Goal: Task Accomplishment & Management: Manage account settings

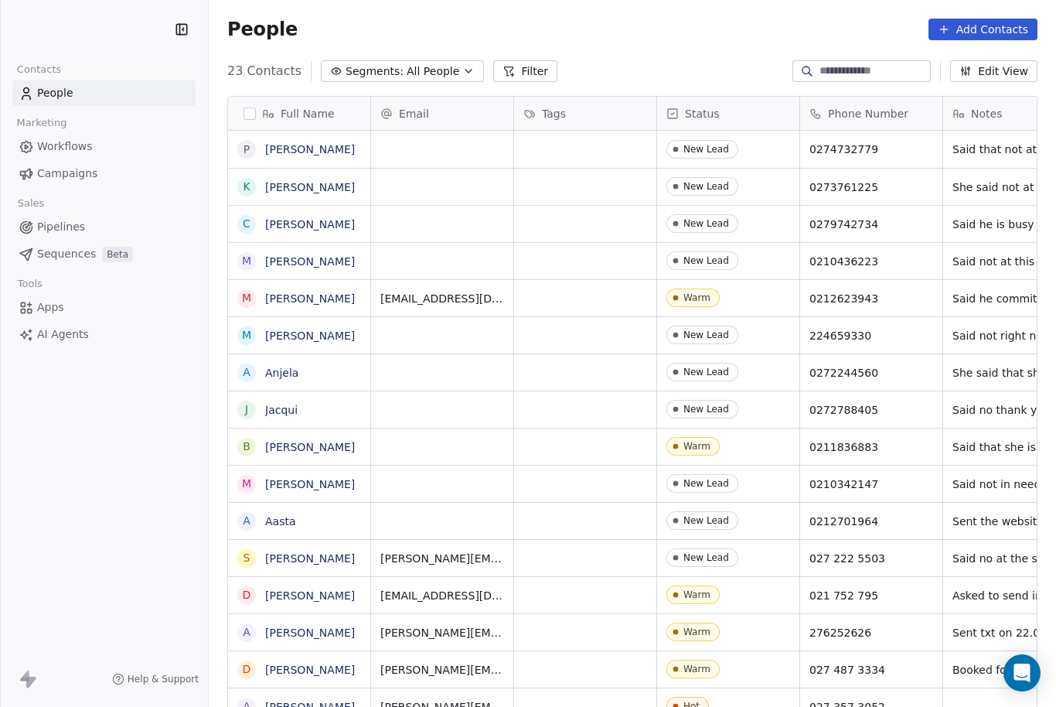
scroll to position [667, 848]
click at [1008, 27] on button "Add Contacts" at bounding box center [983, 30] width 109 height 22
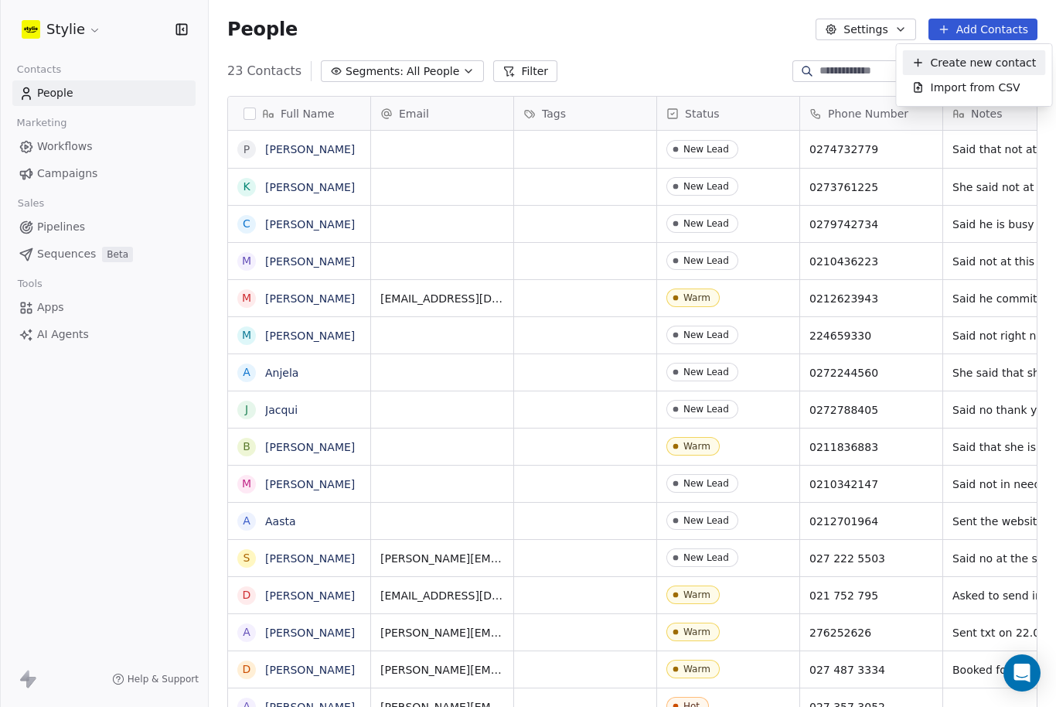
click at [984, 55] on span "Create new contact" at bounding box center [984, 63] width 106 height 16
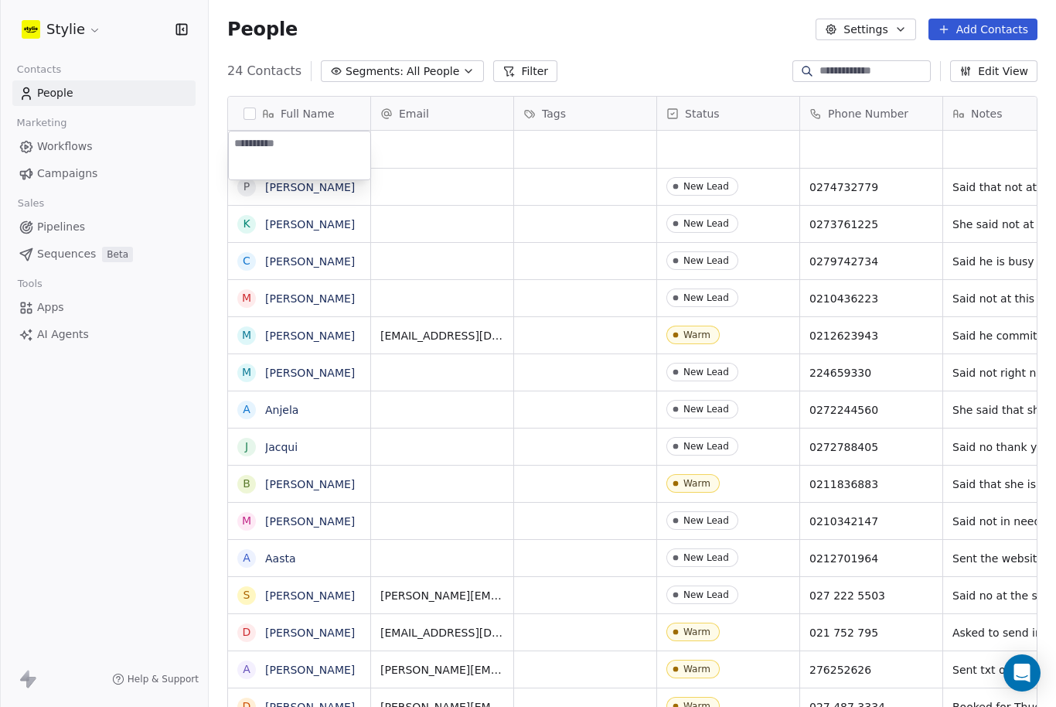
click at [980, 66] on html "Stylie Contacts People Marketing Workflows Campaigns Sales Pipelines Sequences …" at bounding box center [528, 353] width 1056 height 707
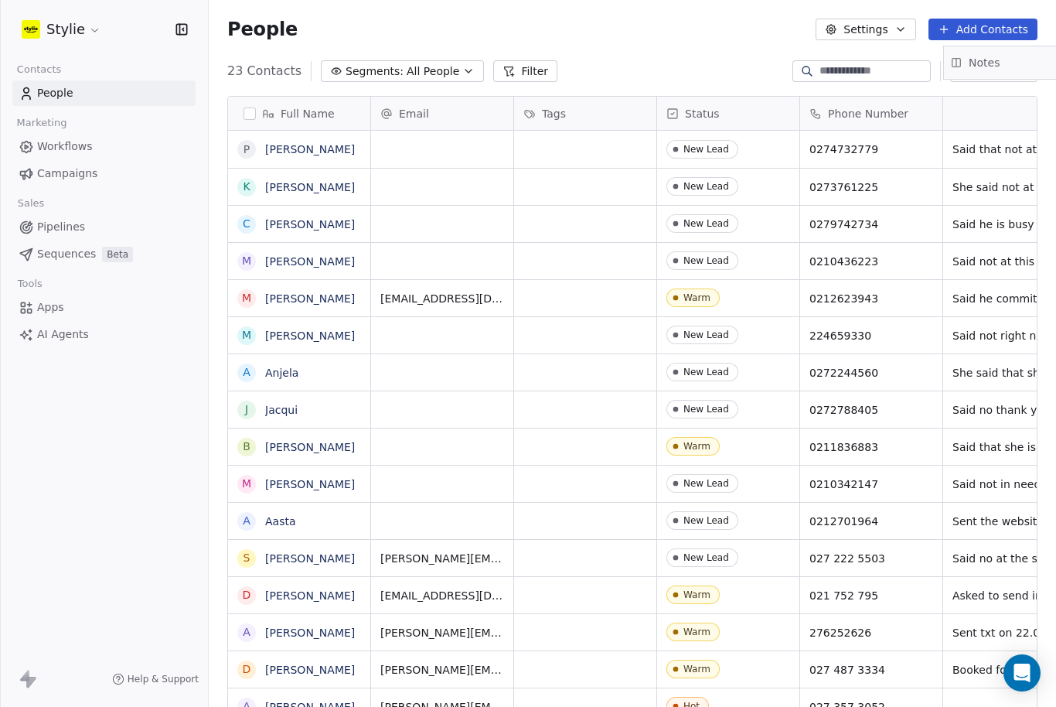
scroll to position [0, 0]
click at [1013, 32] on button "Add Contacts" at bounding box center [983, 30] width 109 height 22
click at [1017, 53] on div "Create new contact" at bounding box center [974, 62] width 143 height 25
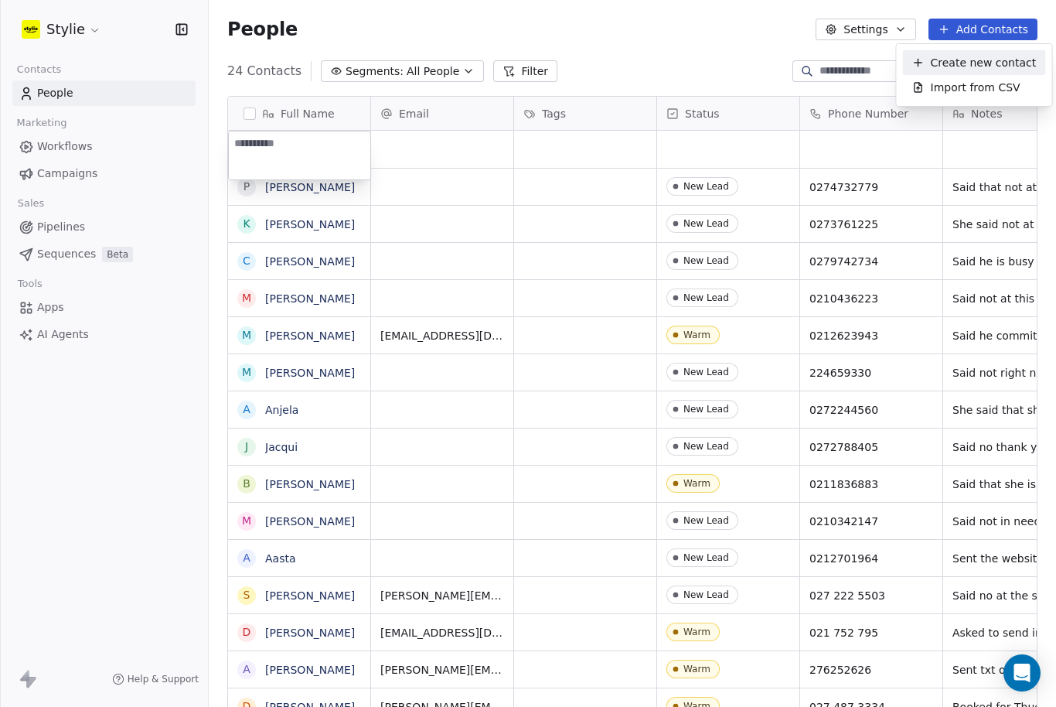
click at [1016, 53] on html "Stylie Contacts People Marketing Workflows Campaigns Sales Pipelines Sequences …" at bounding box center [528, 353] width 1056 height 707
click at [289, 154] on textarea at bounding box center [300, 155] width 142 height 48
type textarea "**"
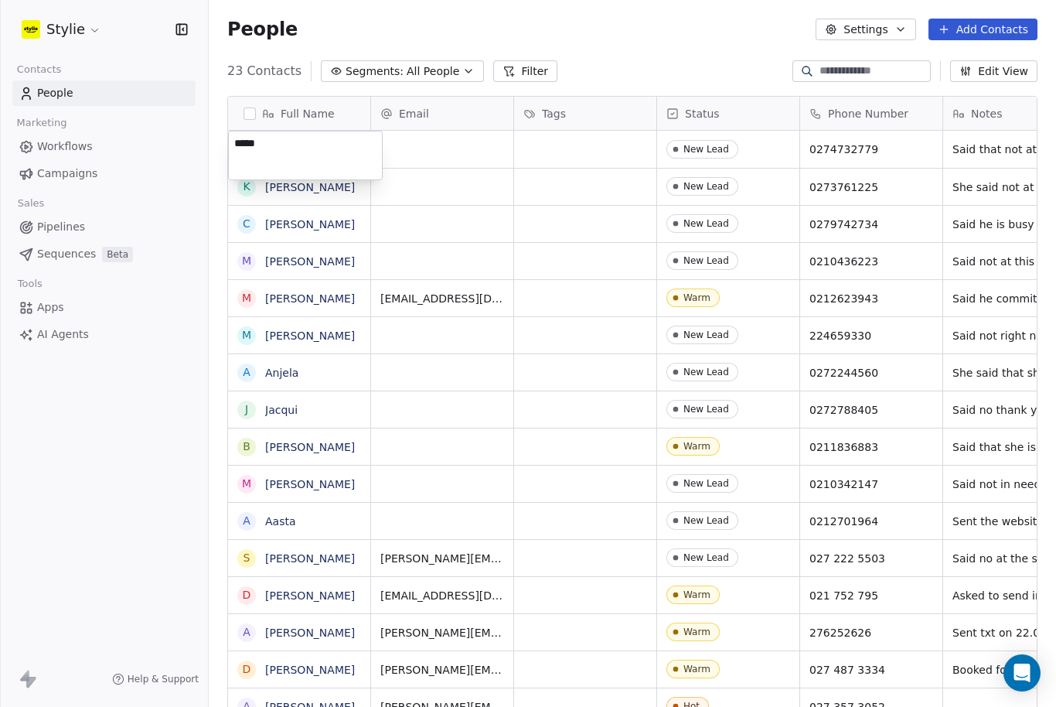
type textarea "****"
click at [715, 52] on html "Stylie Contacts People Marketing Workflows Campaigns Sales Pipelines Sequences …" at bounding box center [528, 353] width 1056 height 707
click at [1014, 32] on button "Add Contacts" at bounding box center [983, 30] width 109 height 22
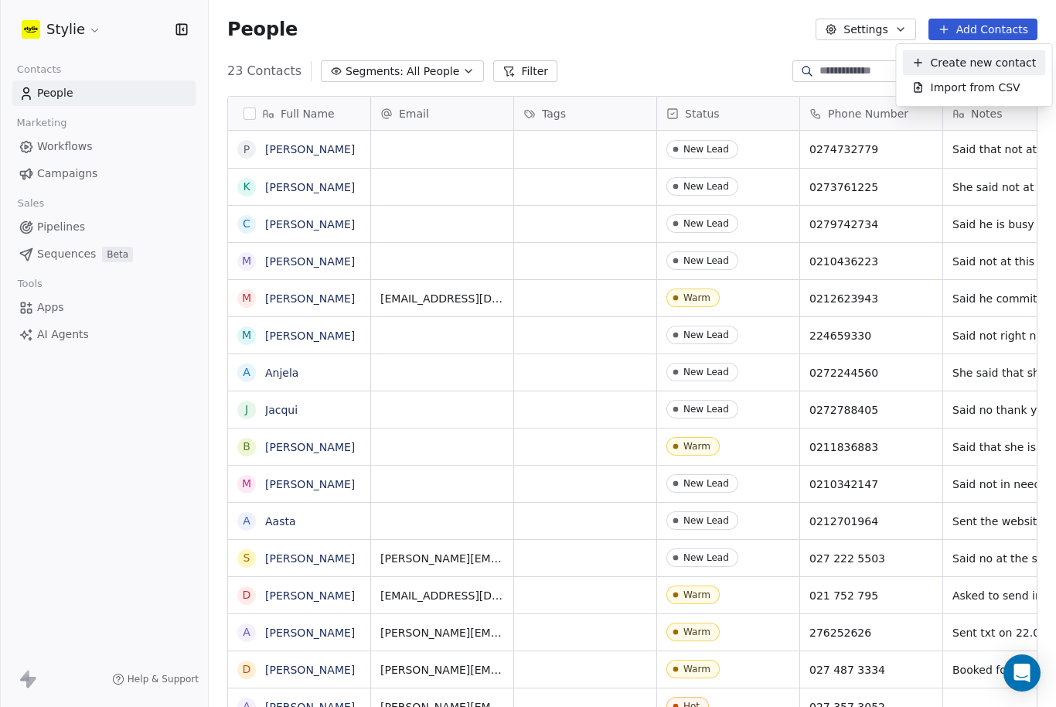
click at [1013, 67] on span "Create new contact" at bounding box center [984, 63] width 106 height 16
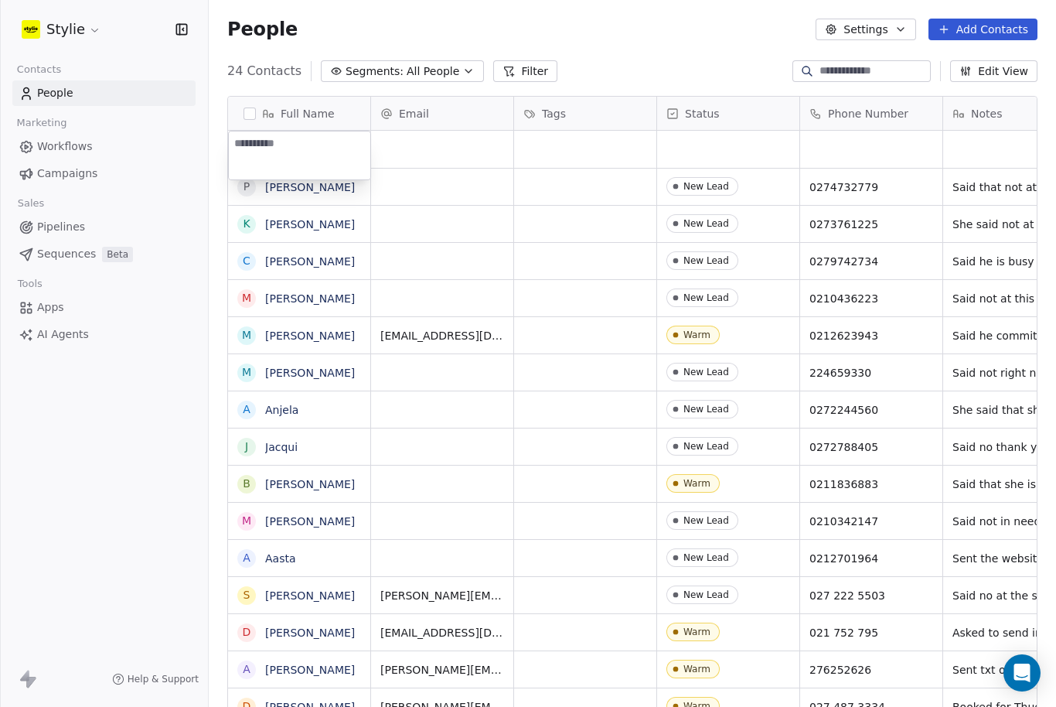
click at [269, 147] on textarea at bounding box center [300, 155] width 142 height 48
type textarea "*****"
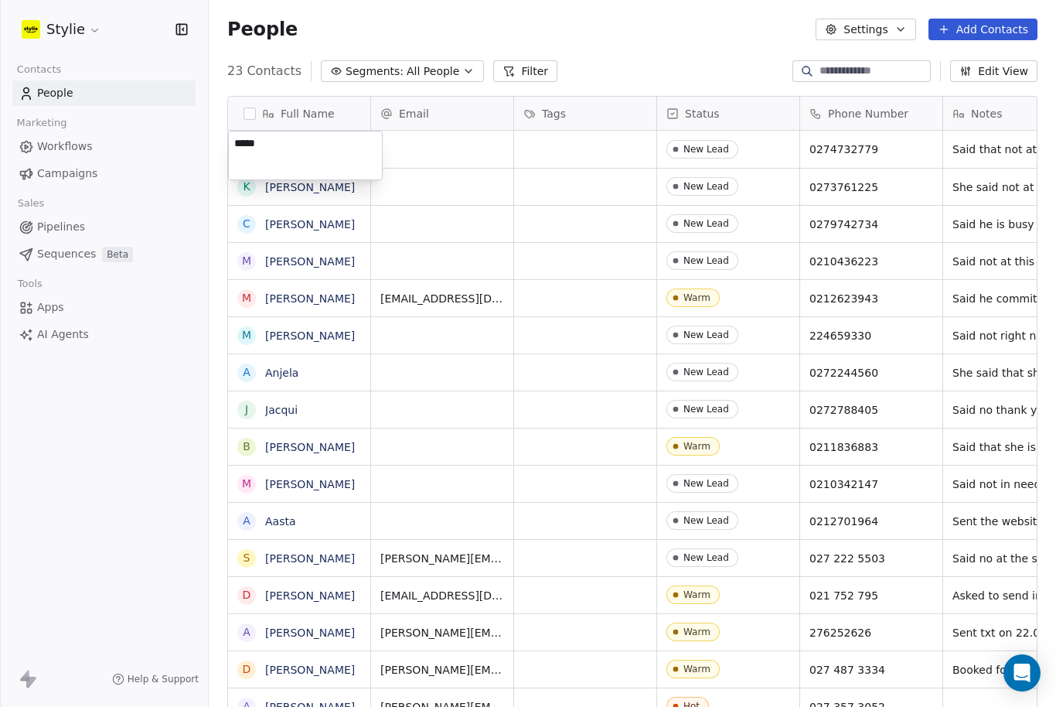
type textarea "****"
click at [680, 60] on html "Stylie Contacts People Marketing Workflows Campaigns Sales Pipelines Sequences …" at bounding box center [528, 353] width 1056 height 707
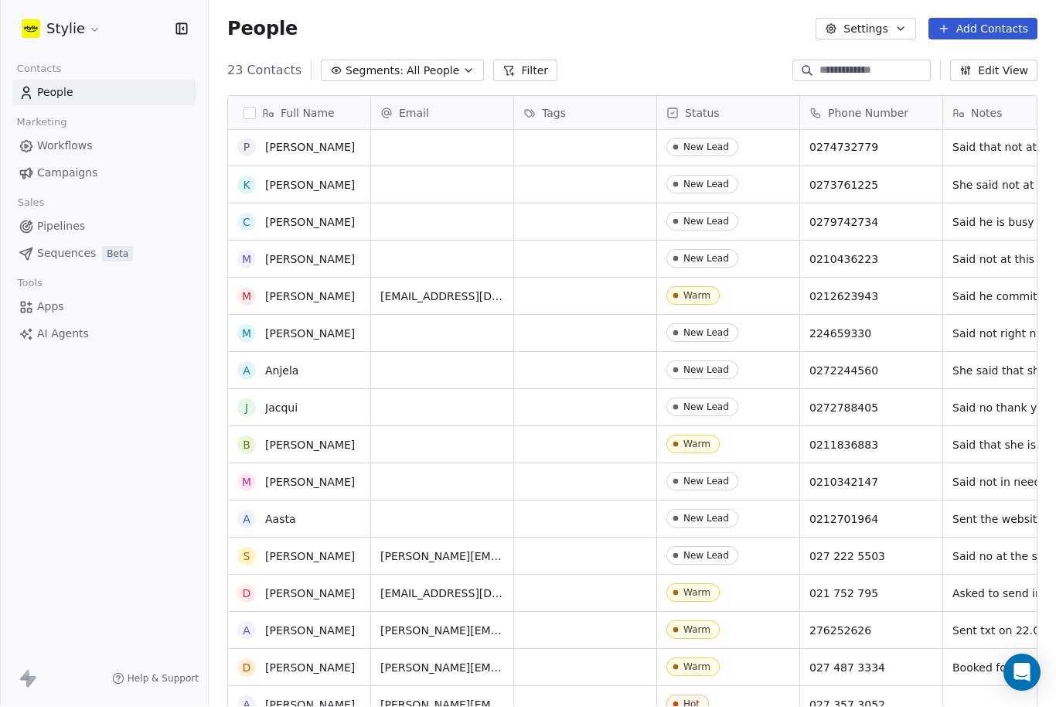
scroll to position [15, 0]
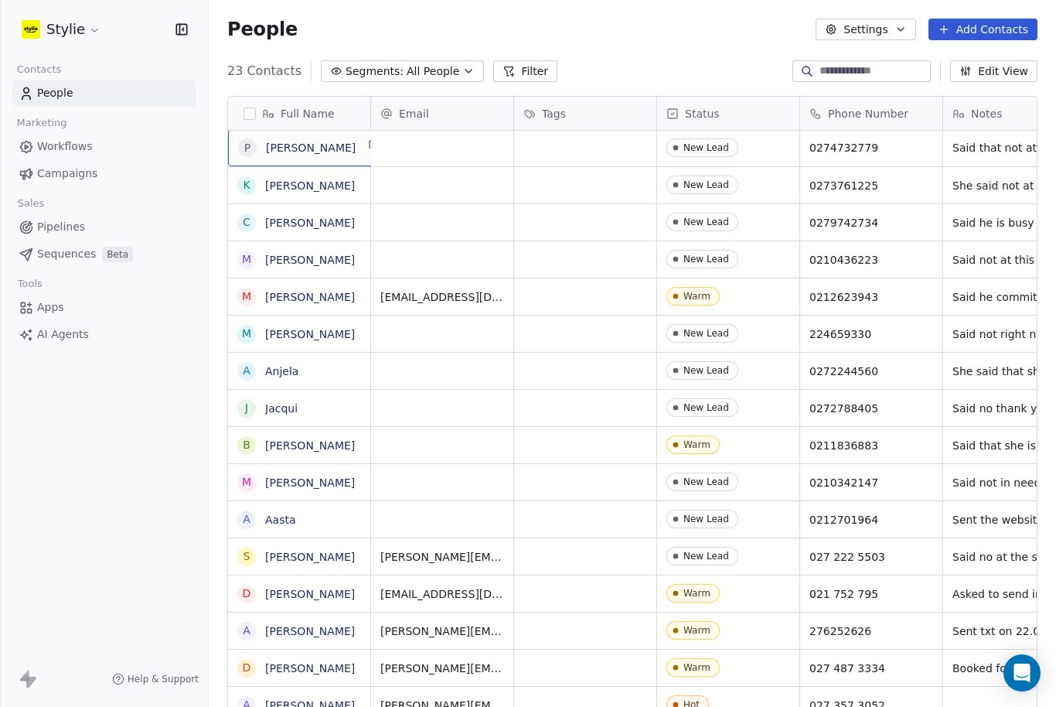
click at [1005, 19] on button "Add Contacts" at bounding box center [983, 30] width 109 height 22
click at [958, 56] on div "Create new contact" at bounding box center [974, 47] width 143 height 25
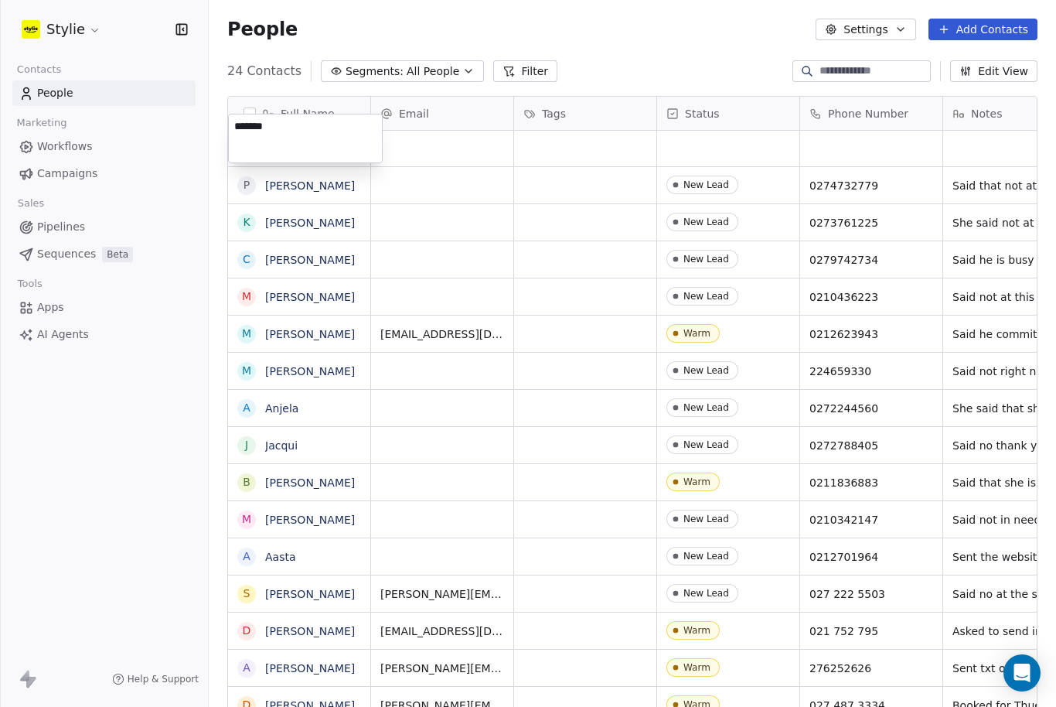
click at [234, 126] on textarea "*******" at bounding box center [305, 138] width 153 height 48
type textarea "**********"
click at [470, 80] on html "Stylie Contacts People Marketing Workflows Campaigns Sales Pipelines Sequences …" at bounding box center [528, 353] width 1056 height 707
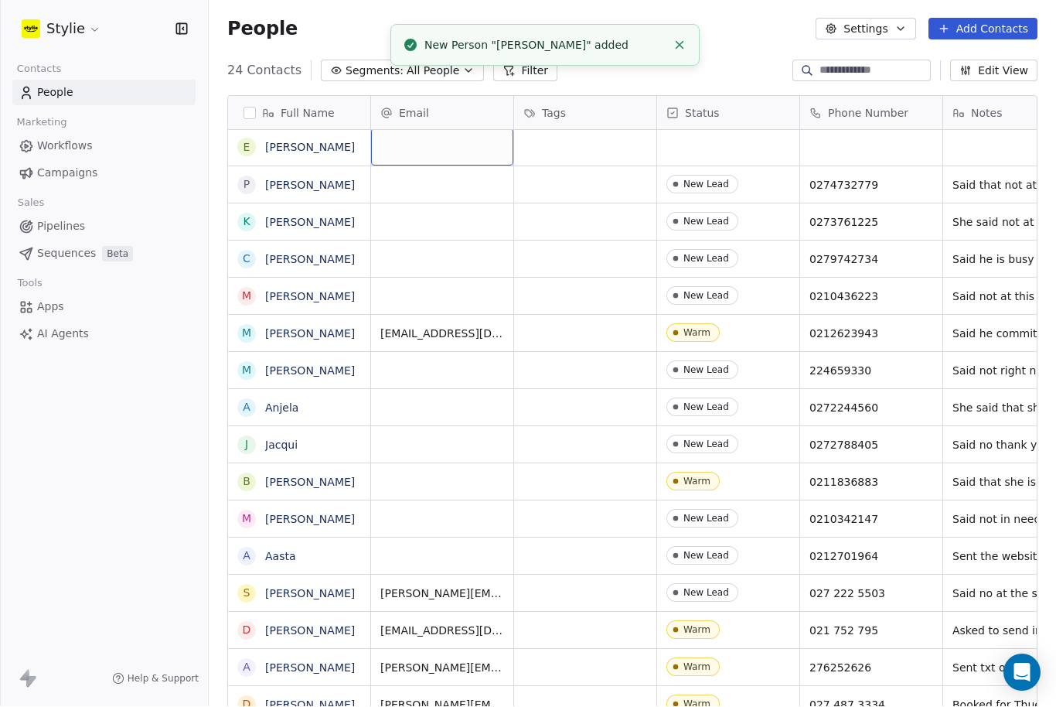
scroll to position [0, 0]
click at [429, 131] on div "grid" at bounding box center [442, 149] width 142 height 37
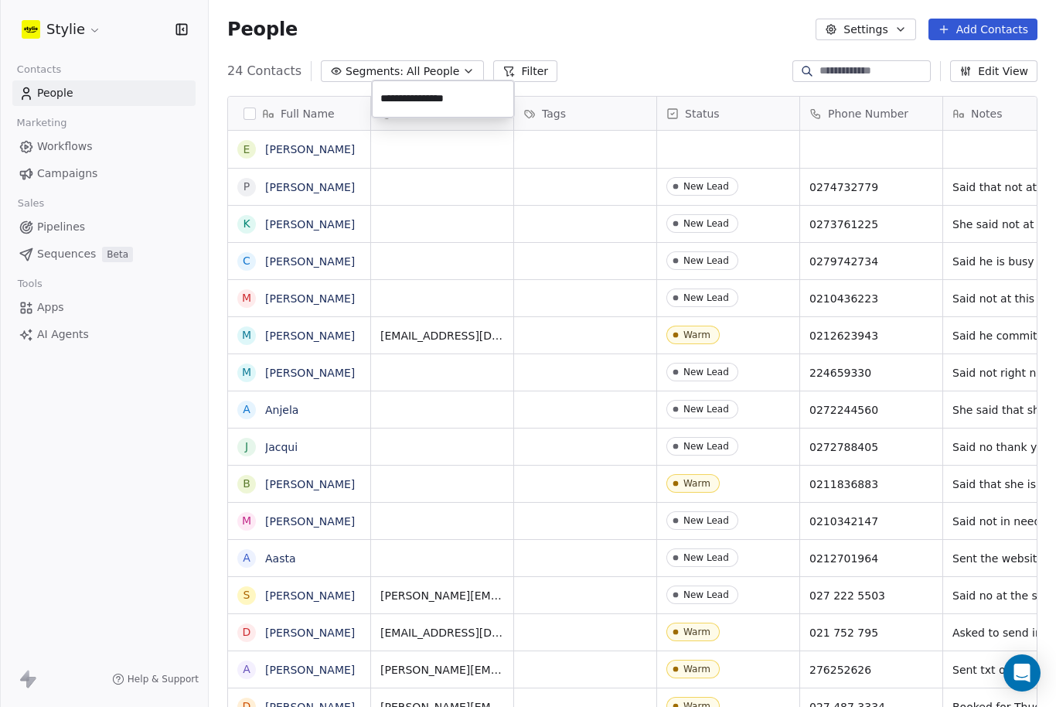
type input "**********"
click at [743, 79] on html "Stylie Contacts People Marketing Workflows Campaigns Sales Pipelines Sequences …" at bounding box center [528, 353] width 1056 height 707
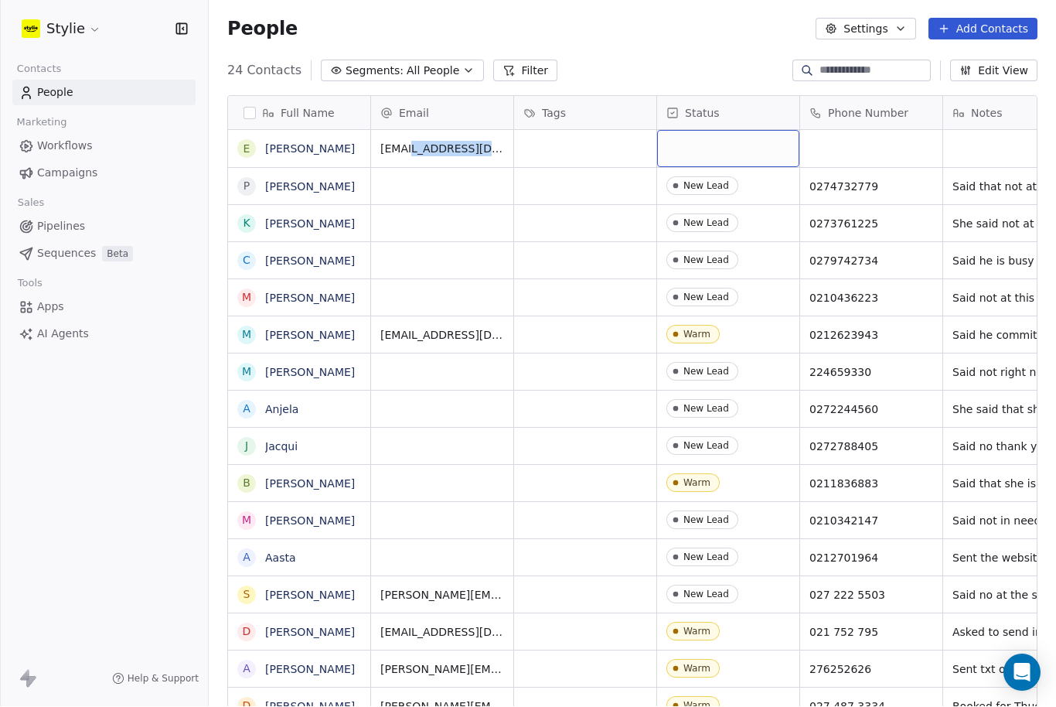
click at [706, 131] on div "grid" at bounding box center [728, 149] width 142 height 37
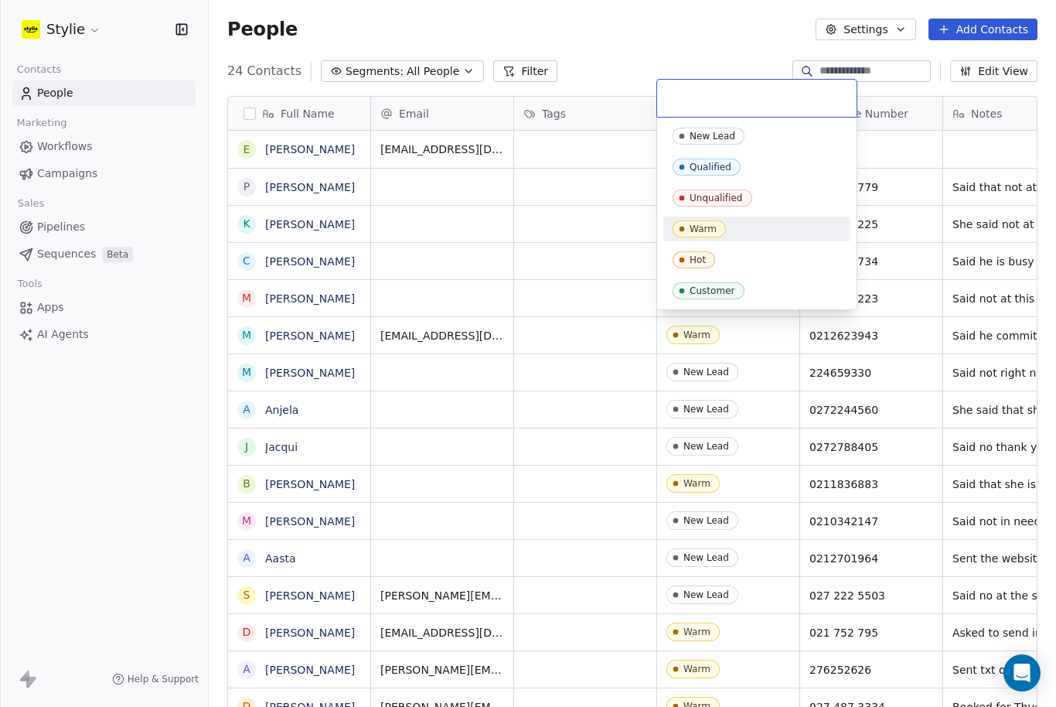
click at [708, 227] on div "Warm" at bounding box center [703, 229] width 27 height 11
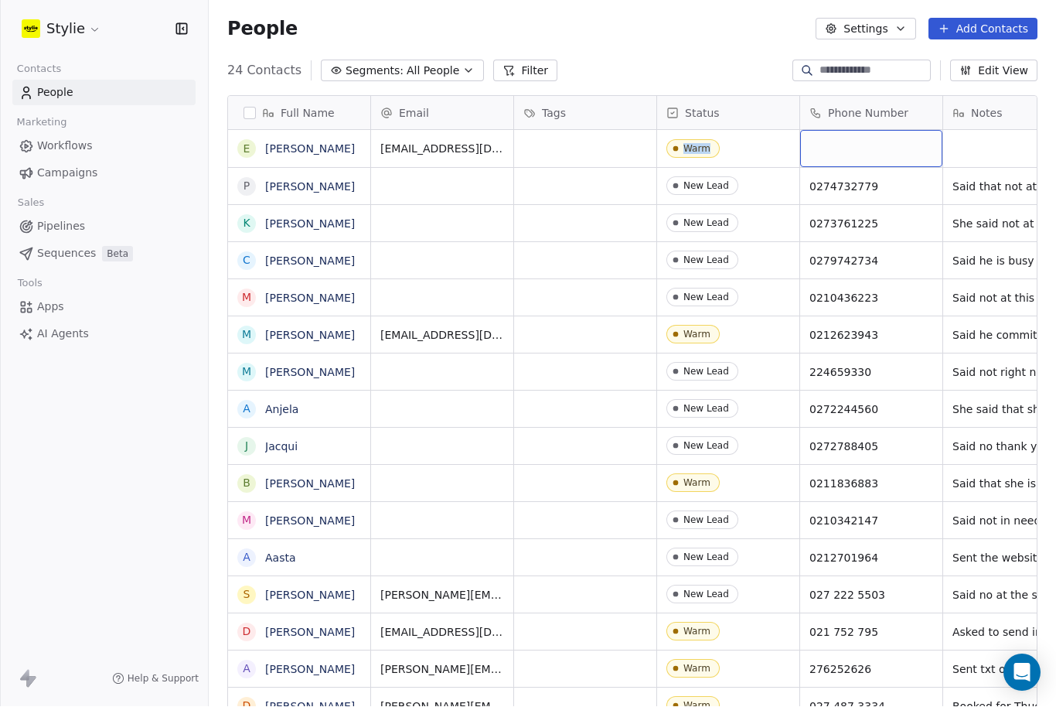
click at [826, 131] on div "grid" at bounding box center [871, 149] width 142 height 37
type input "*********"
click at [973, 68] on html "Stylie Contacts People Marketing Workflows Campaigns Sales Pipelines Sequences …" at bounding box center [528, 353] width 1056 height 707
click at [0, 0] on html "Stylie Contacts People Marketing Workflows Campaigns Sales Pipelines Sequences …" at bounding box center [528, 353] width 1056 height 707
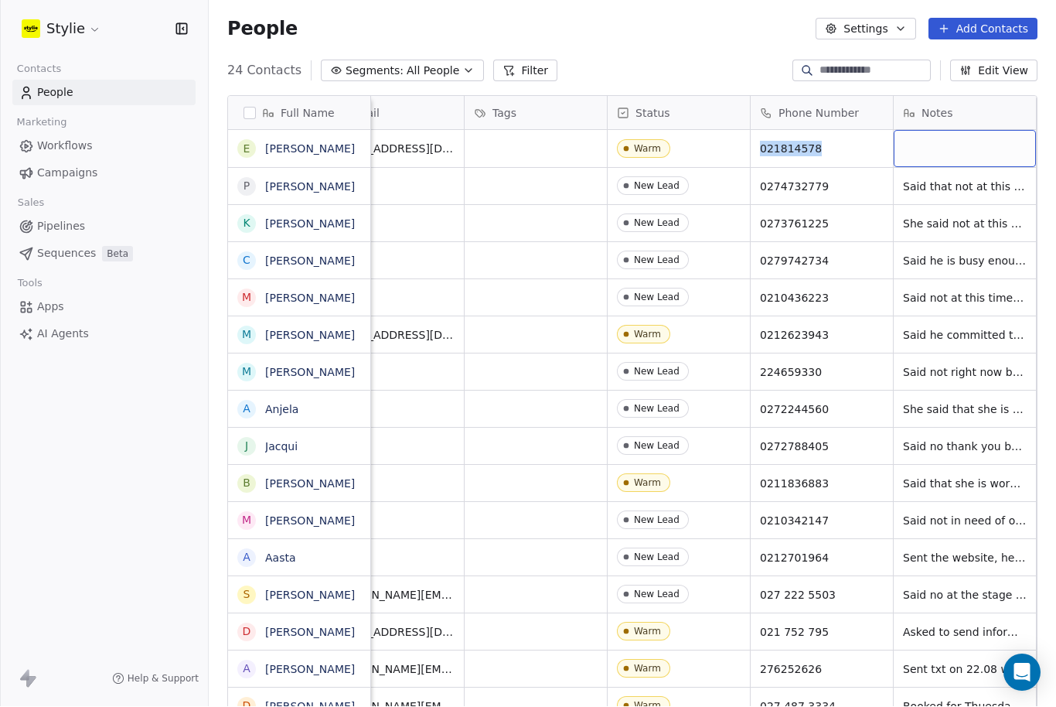
click at [977, 131] on div "grid" at bounding box center [965, 149] width 142 height 37
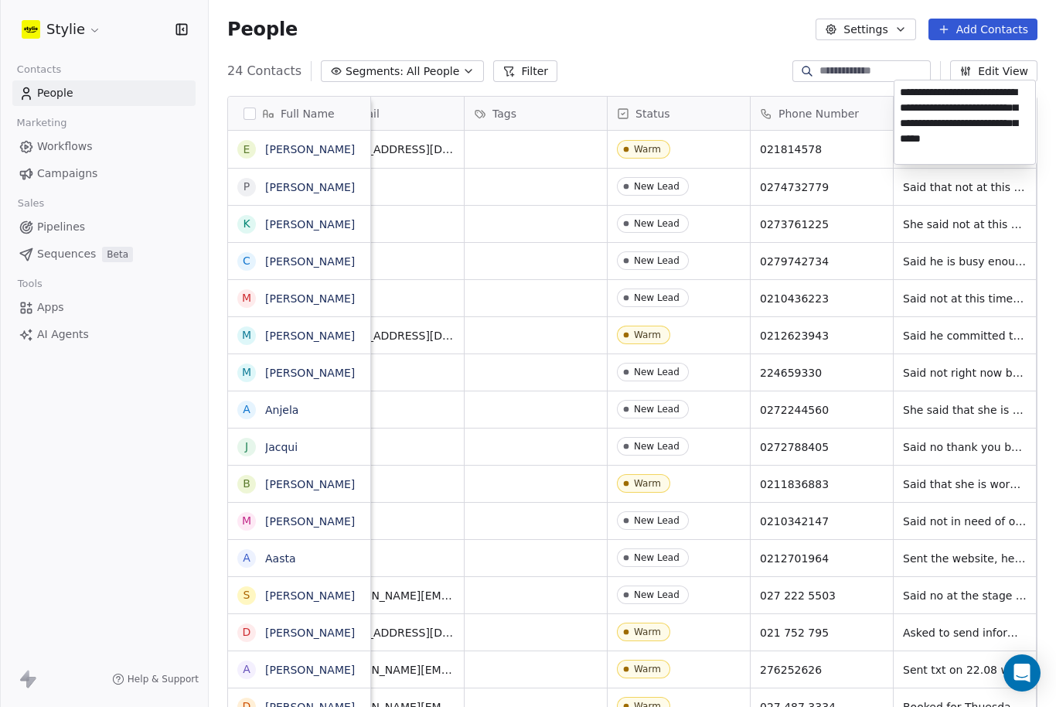
type textarea "**********"
click at [961, 40] on html "Stylie Contacts People Marketing Workflows Campaigns Sales Pipelines Sequences …" at bounding box center [528, 353] width 1056 height 707
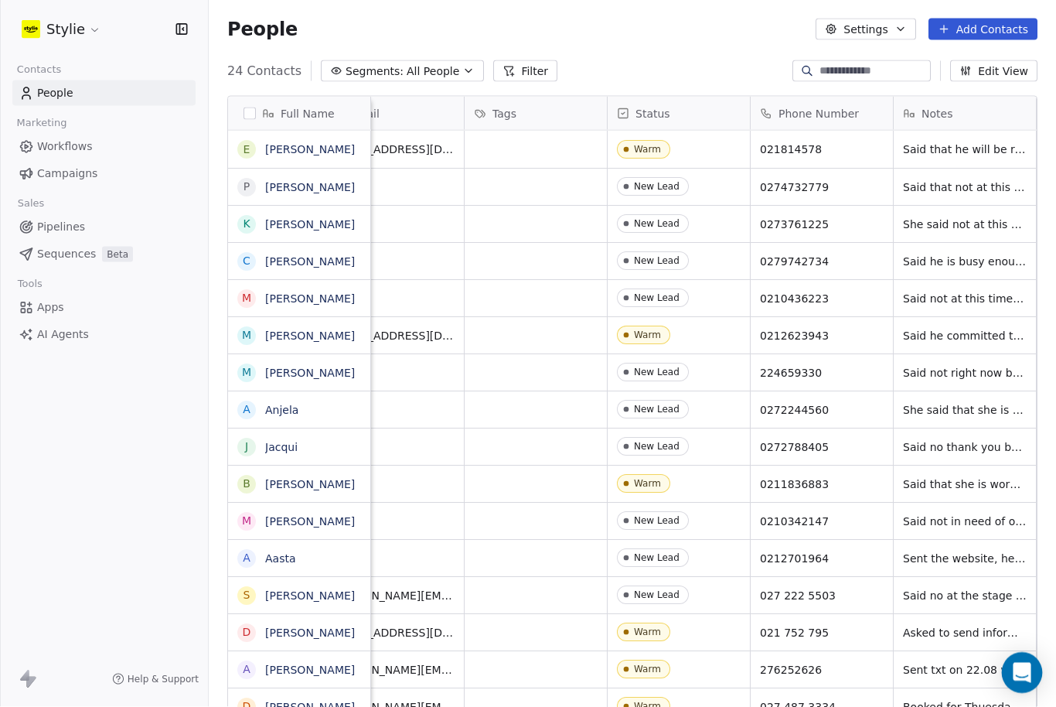
scroll to position [49, 0]
click at [1025, 674] on icon "Open Intercom Messenger" at bounding box center [1022, 673] width 18 height 20
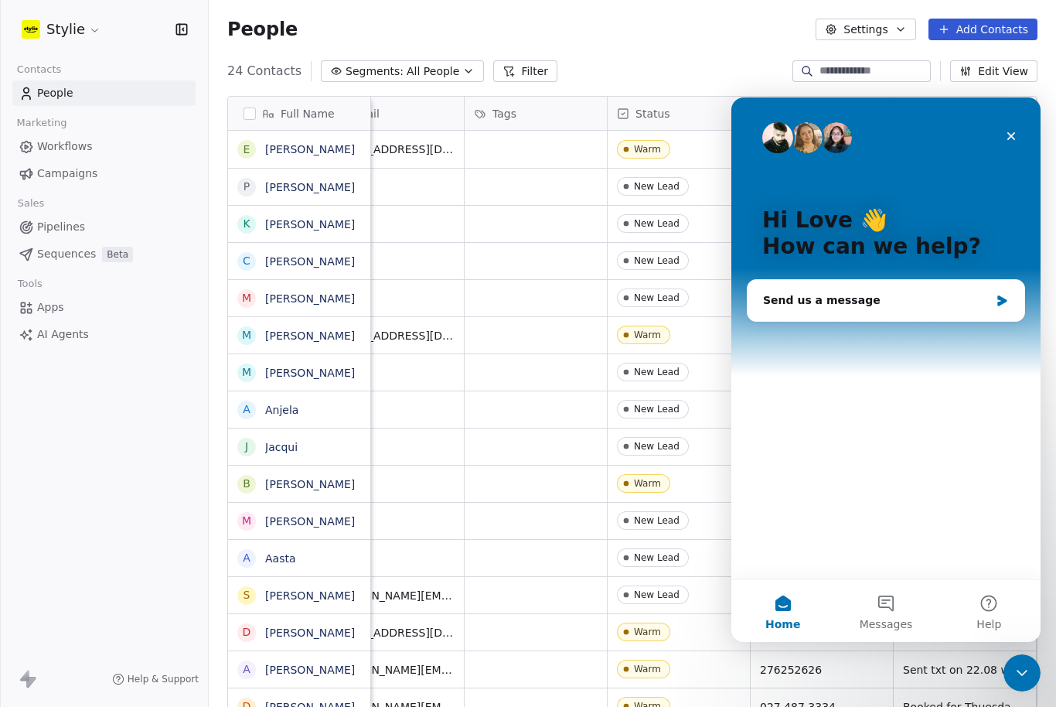
scroll to position [0, 0]
click at [41, 369] on div "Stylie Contacts People Marketing Workflows Campaigns Sales Pipelines Sequences …" at bounding box center [104, 353] width 208 height 707
click at [284, 143] on link "[PERSON_NAME]" at bounding box center [310, 149] width 90 height 12
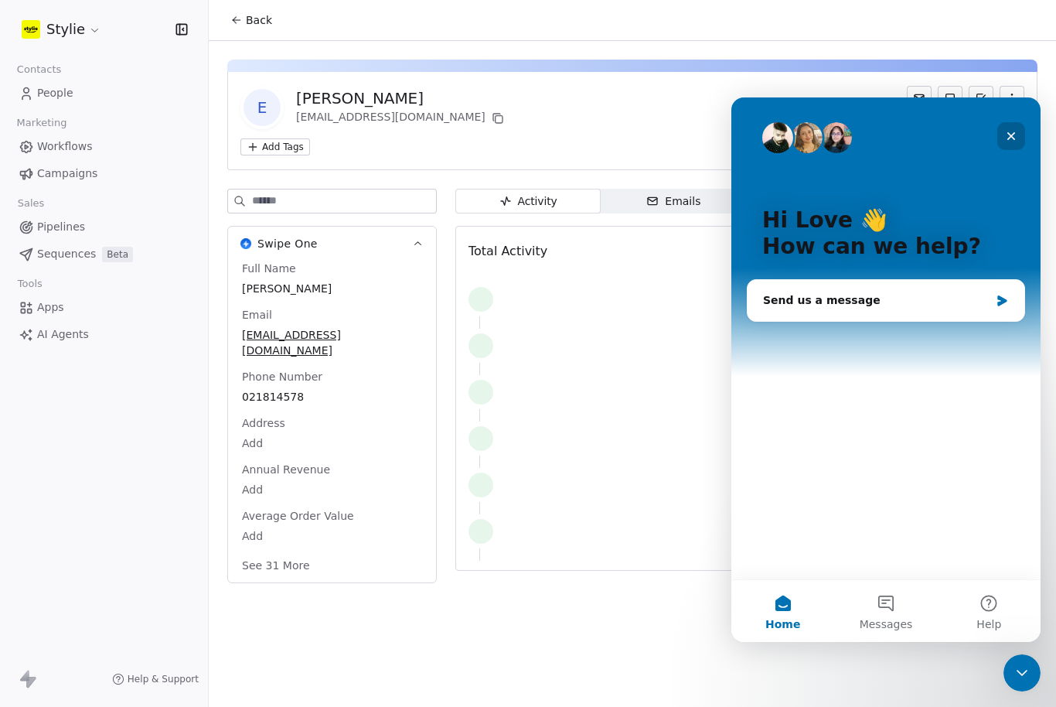
click at [1015, 135] on icon "Close" at bounding box center [1011, 136] width 12 height 12
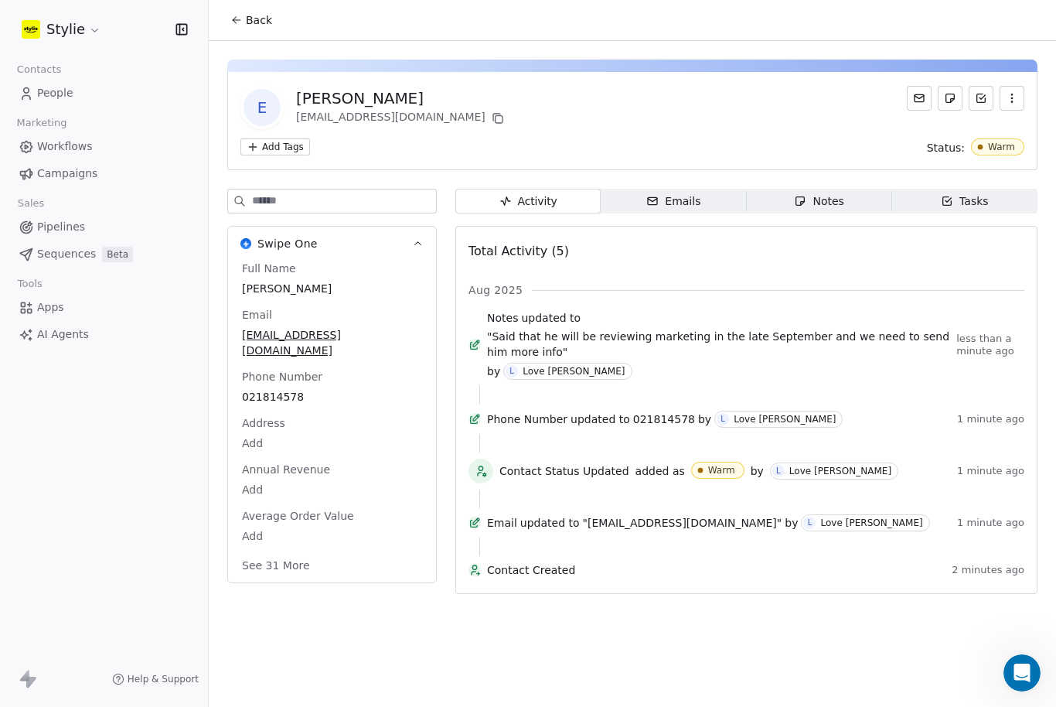
click at [630, 189] on span "Emails Emails" at bounding box center [673, 201] width 145 height 25
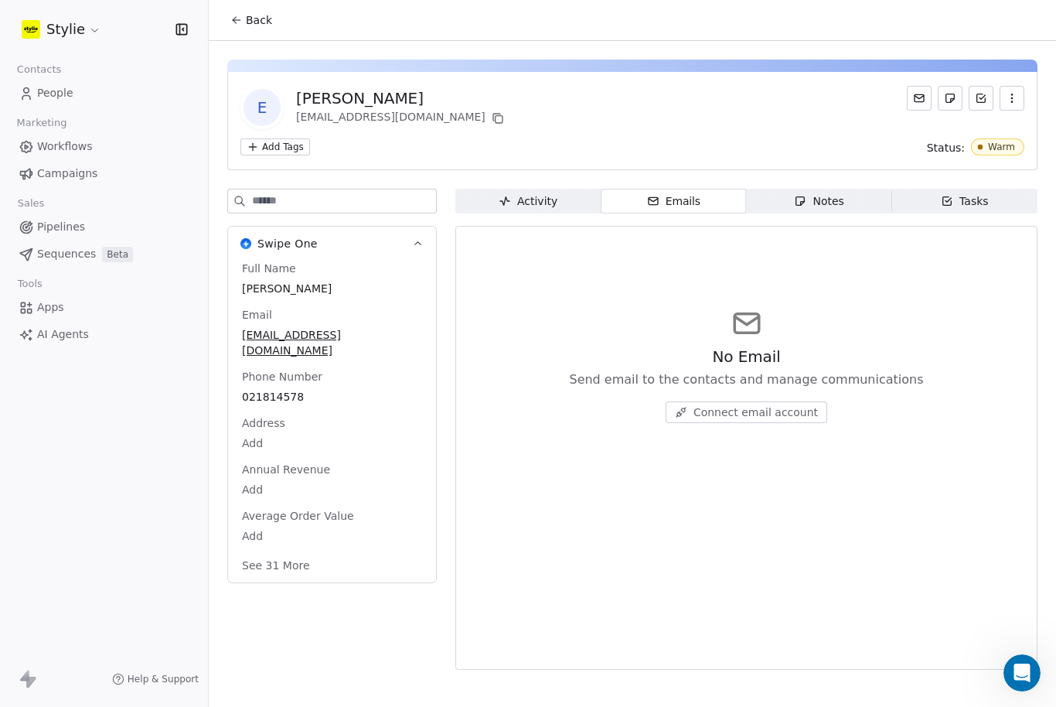
click at [793, 189] on span "Notes Notes" at bounding box center [819, 201] width 145 height 25
click at [694, 193] on div "Emails" at bounding box center [674, 201] width 54 height 16
click at [842, 193] on div "Notes" at bounding box center [818, 201] width 49 height 16
click at [930, 189] on span "Tasks Tasks" at bounding box center [964, 201] width 145 height 25
click at [750, 373] on div "No Tasks Create and accomplish important tasks Create a Task" at bounding box center [747, 365] width 556 height 190
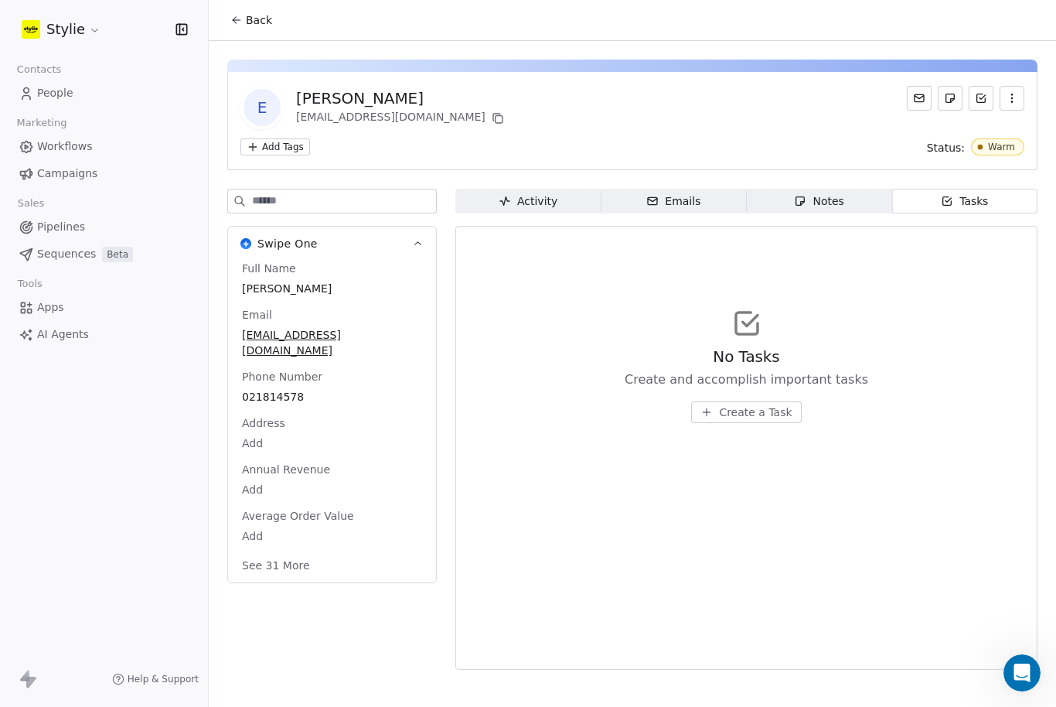
click at [748, 404] on span "Create a Task" at bounding box center [755, 411] width 73 height 15
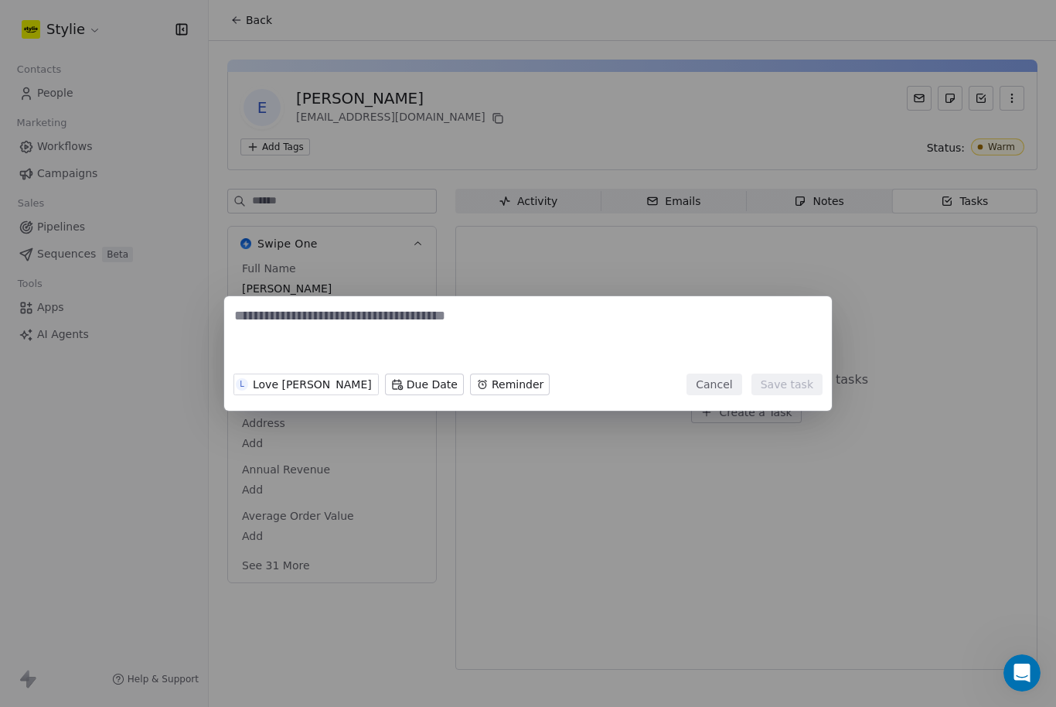
scroll to position [49, 0]
click at [256, 340] on textarea at bounding box center [528, 336] width 588 height 60
type textarea "*"
type textarea "**********"
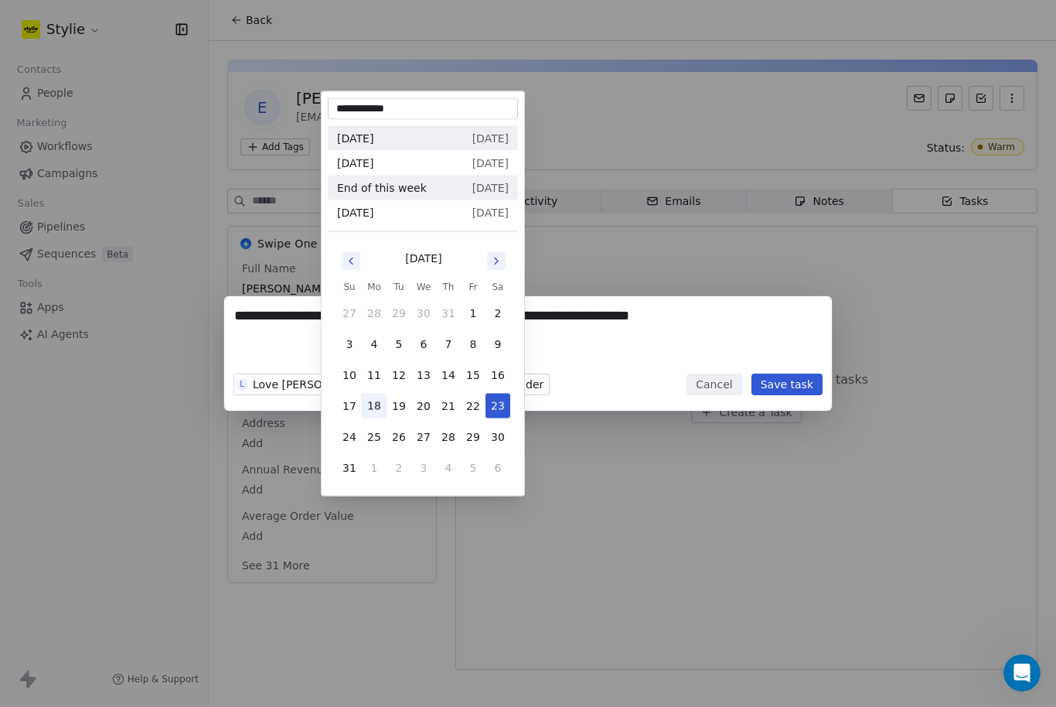
click at [377, 389] on body "**********" at bounding box center [528, 353] width 1056 height 707
click at [497, 264] on icon "Go to next month" at bounding box center [496, 261] width 12 height 12
click at [491, 377] on button "20" at bounding box center [498, 375] width 25 height 25
type input "**********"
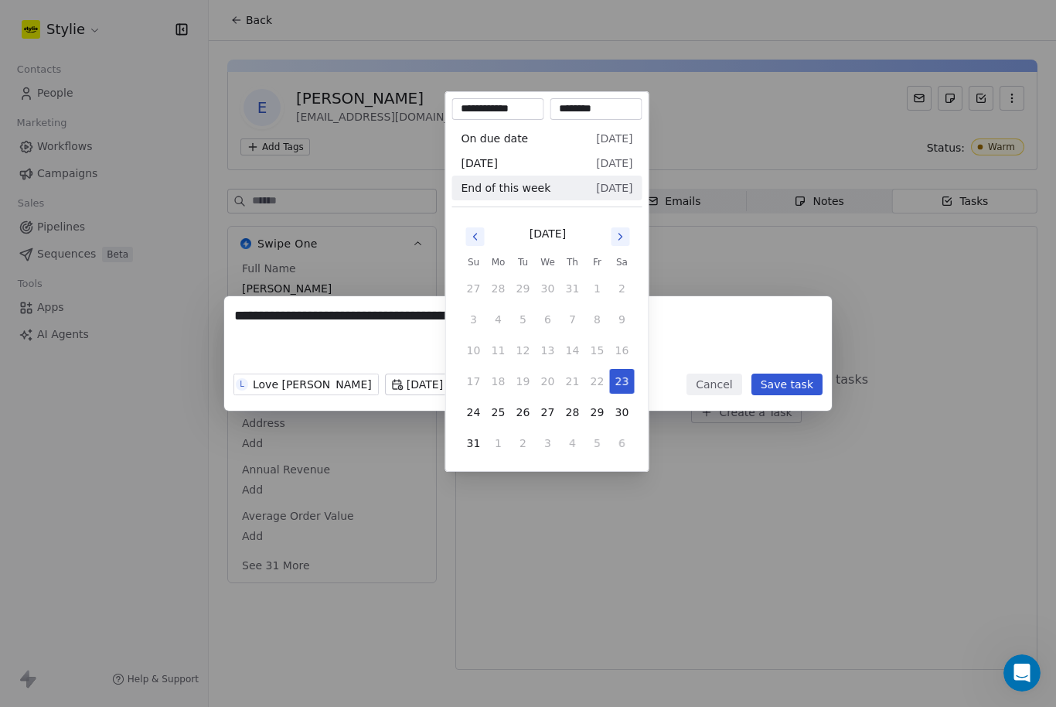
click at [484, 386] on body "**********" at bounding box center [528, 353] width 1056 height 707
click at [621, 234] on icon "Go to next month" at bounding box center [621, 236] width 12 height 12
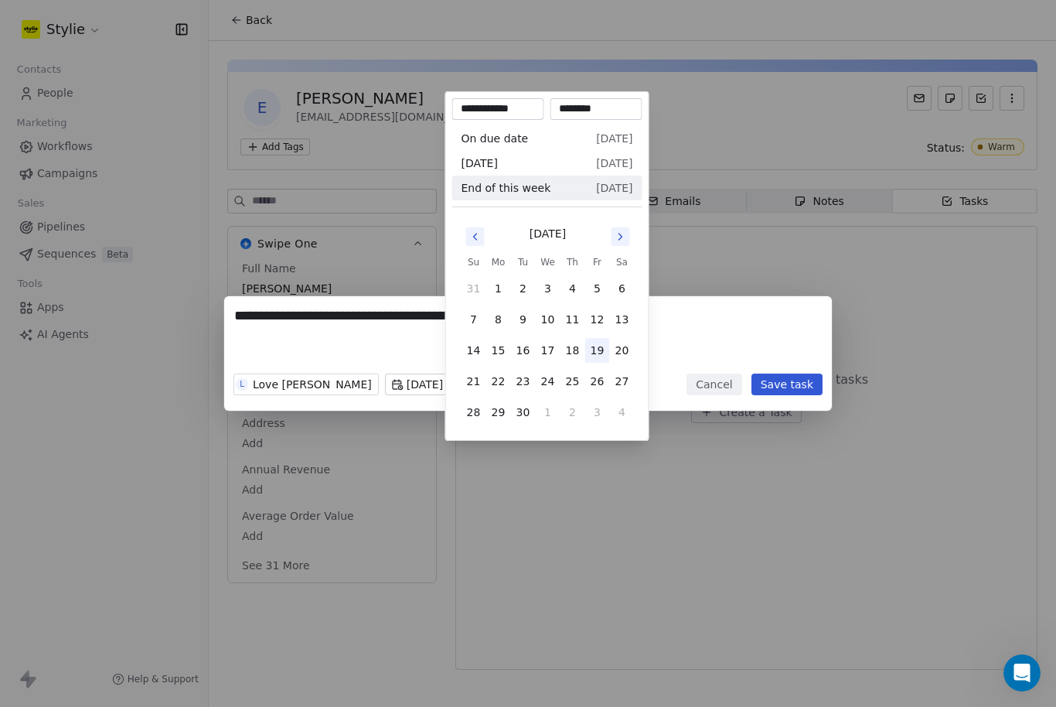
click at [590, 354] on button "19" at bounding box center [597, 350] width 25 height 25
type input "**********"
click at [657, 353] on div "**********" at bounding box center [528, 353] width 1056 height 114
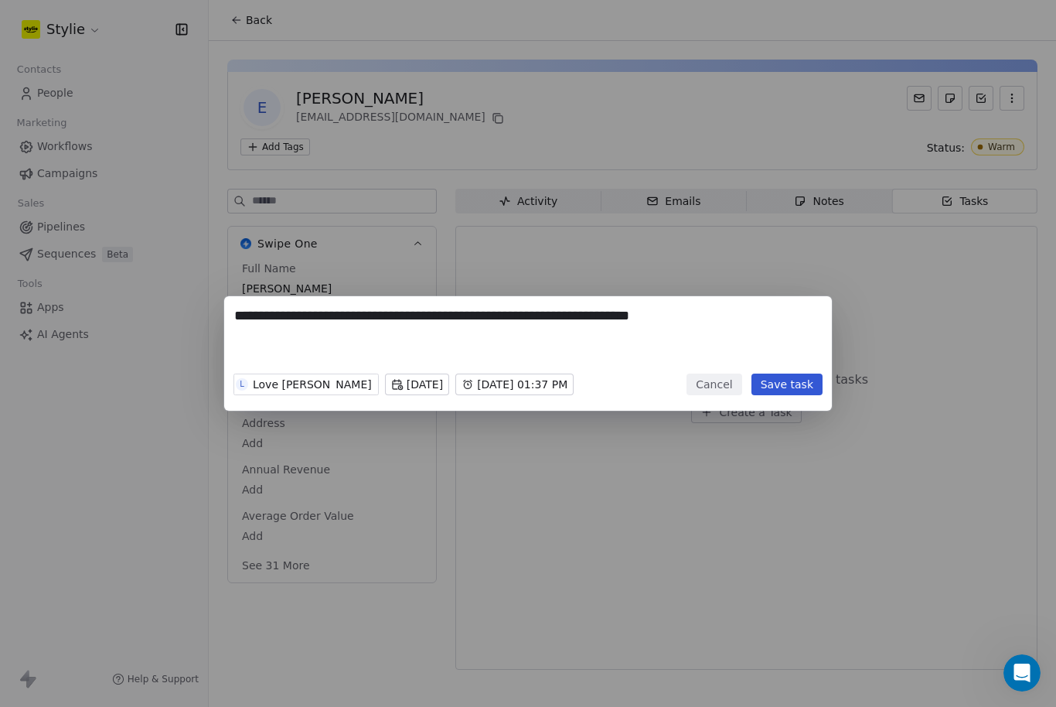
click at [794, 387] on button "Save task" at bounding box center [787, 385] width 71 height 22
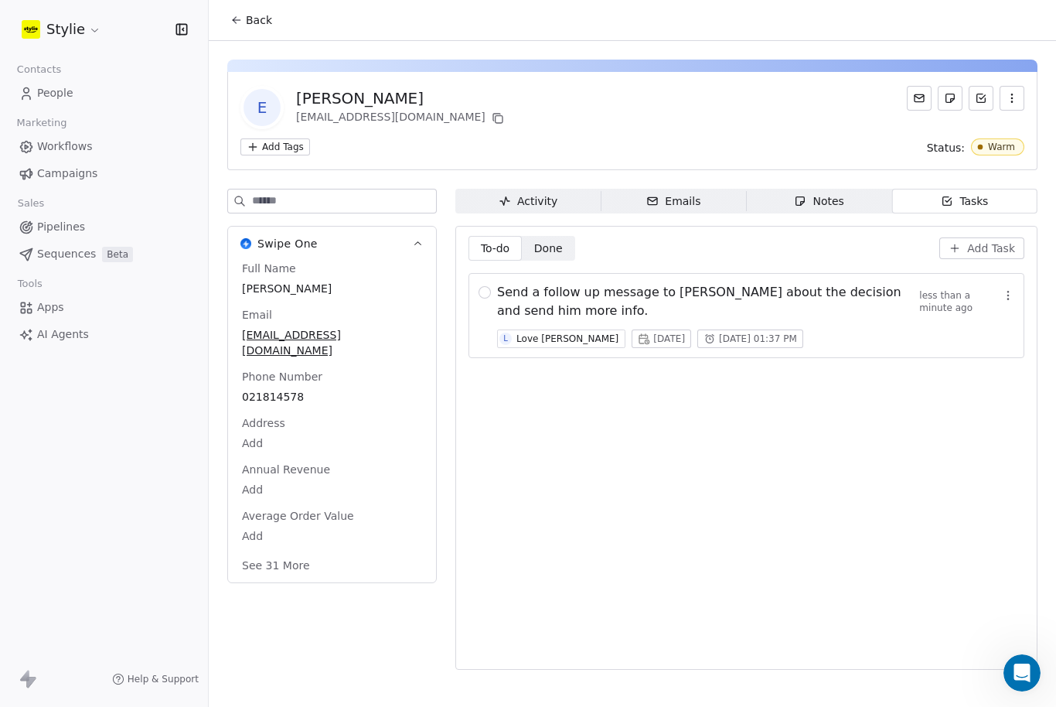
click at [496, 273] on div "Send a follow up message to [PERSON_NAME] about the decision and send him more …" at bounding box center [747, 315] width 556 height 85
click at [491, 273] on div "Send a follow up message to [PERSON_NAME] about the decision and send him more …" at bounding box center [747, 315] width 556 height 85
click at [487, 286] on button "button" at bounding box center [485, 292] width 12 height 12
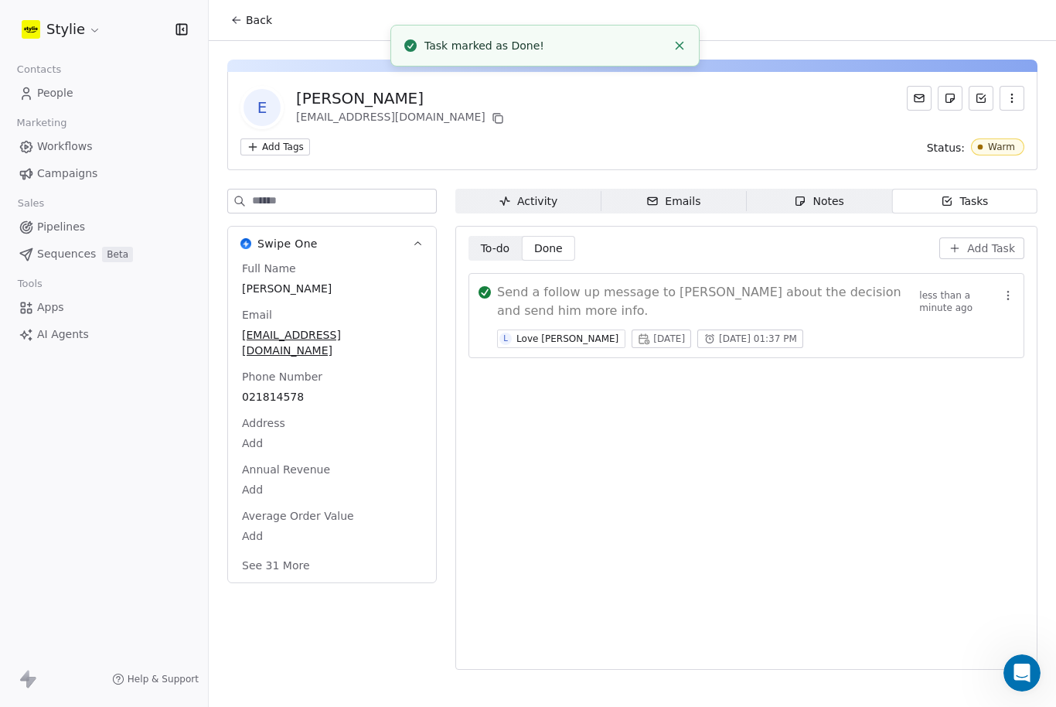
click at [482, 286] on button "button" at bounding box center [485, 292] width 12 height 12
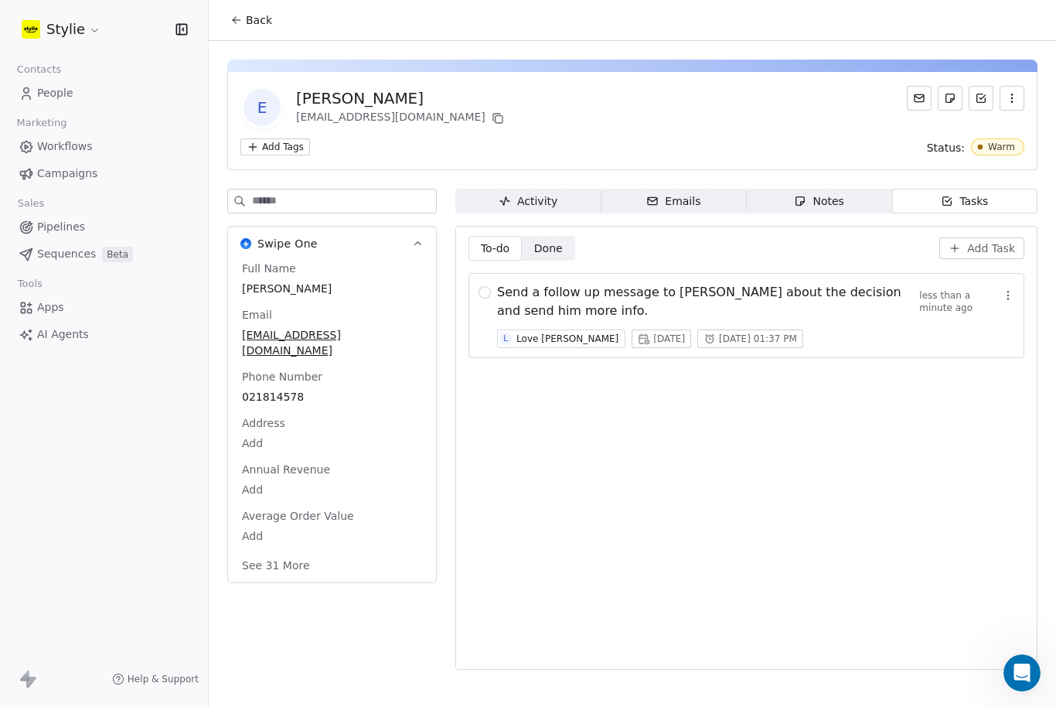
click at [691, 193] on div "Emails" at bounding box center [674, 201] width 54 height 16
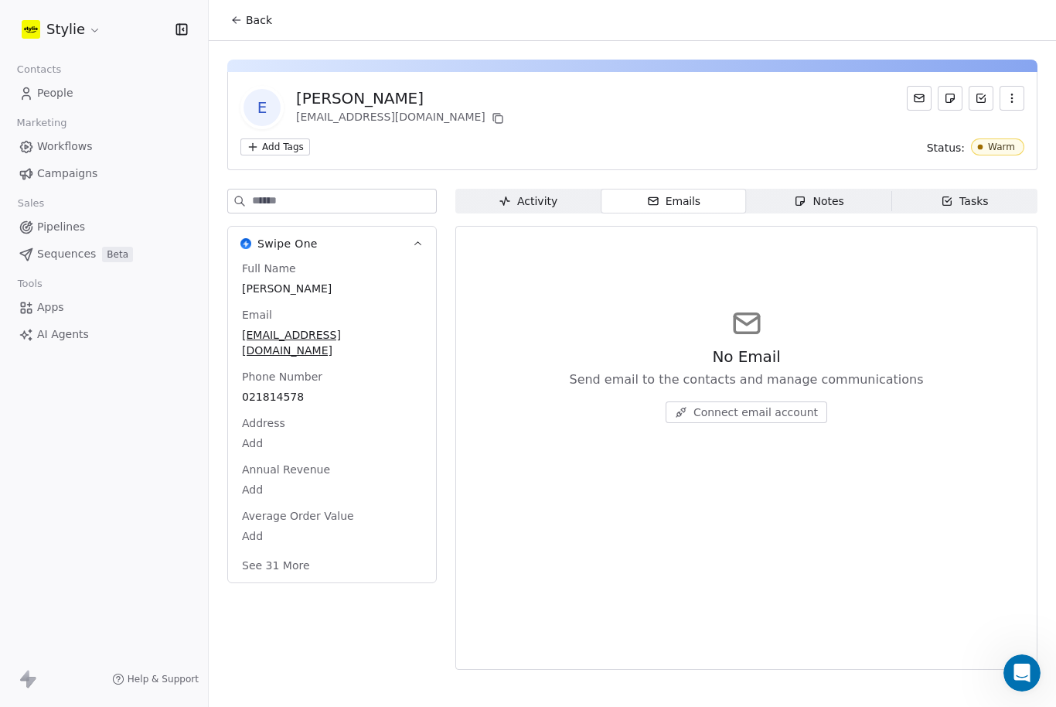
click at [717, 404] on span "Connect email account" at bounding box center [756, 411] width 125 height 15
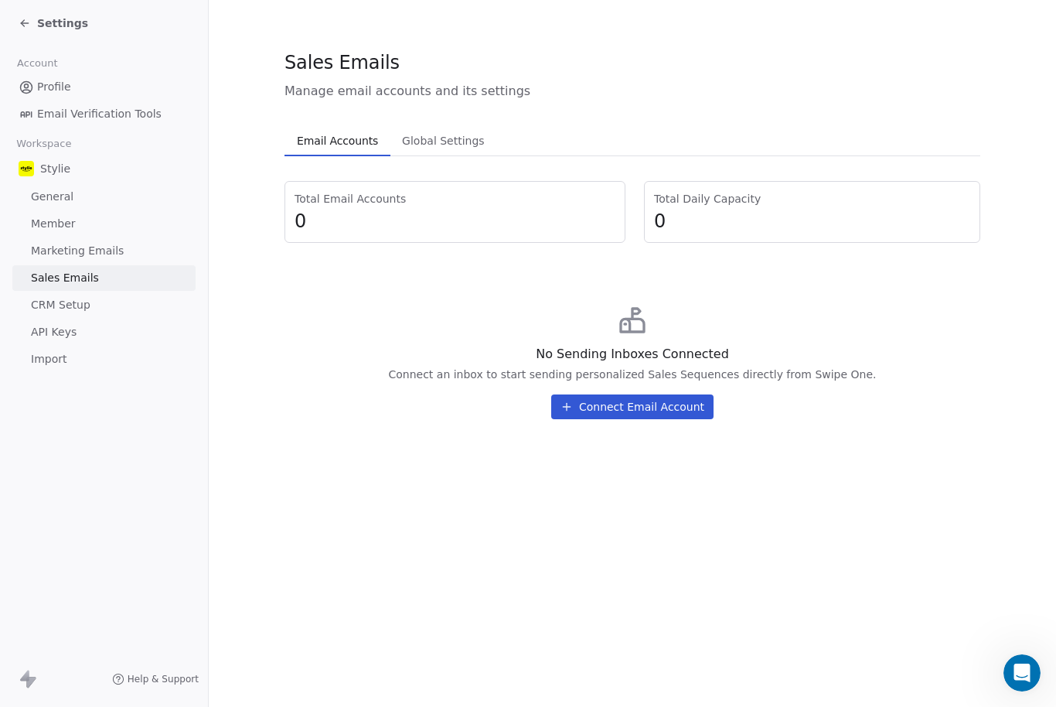
click at [648, 418] on button "Connect Email Account" at bounding box center [632, 406] width 162 height 25
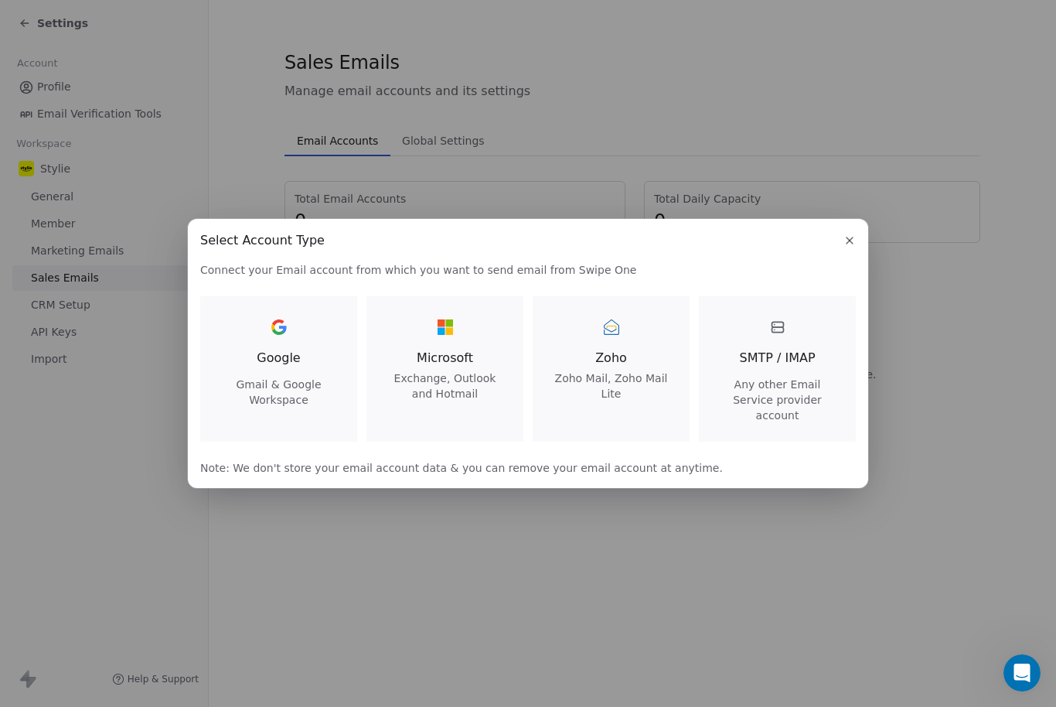
click at [254, 399] on span "Gmail & Google Workspace" at bounding box center [279, 392] width 120 height 31
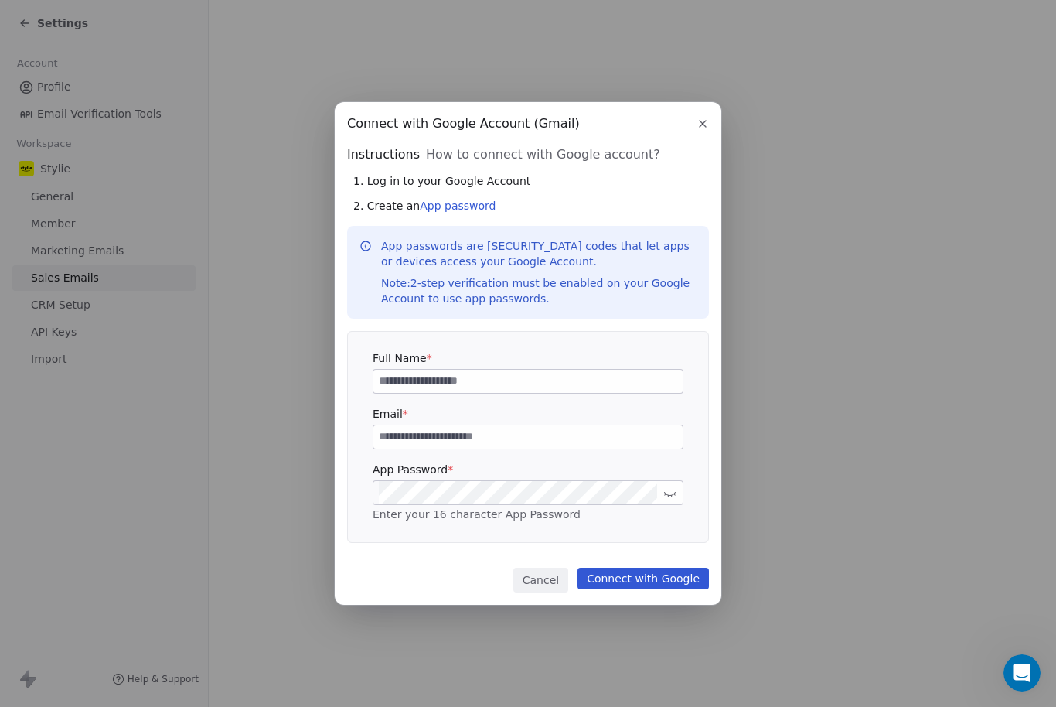
drag, startPoint x: 510, startPoint y: 425, endPoint x: 510, endPoint y: 375, distance: 49.5
click at [510, 375] on div "Full Name * Email * App Password * Enter your 16 character App Password" at bounding box center [528, 436] width 311 height 173
click at [435, 435] on input at bounding box center [528, 436] width 309 height 23
click at [413, 393] on div "Full Name * Email * App Password * Enter your 16 character App Password" at bounding box center [528, 436] width 311 height 173
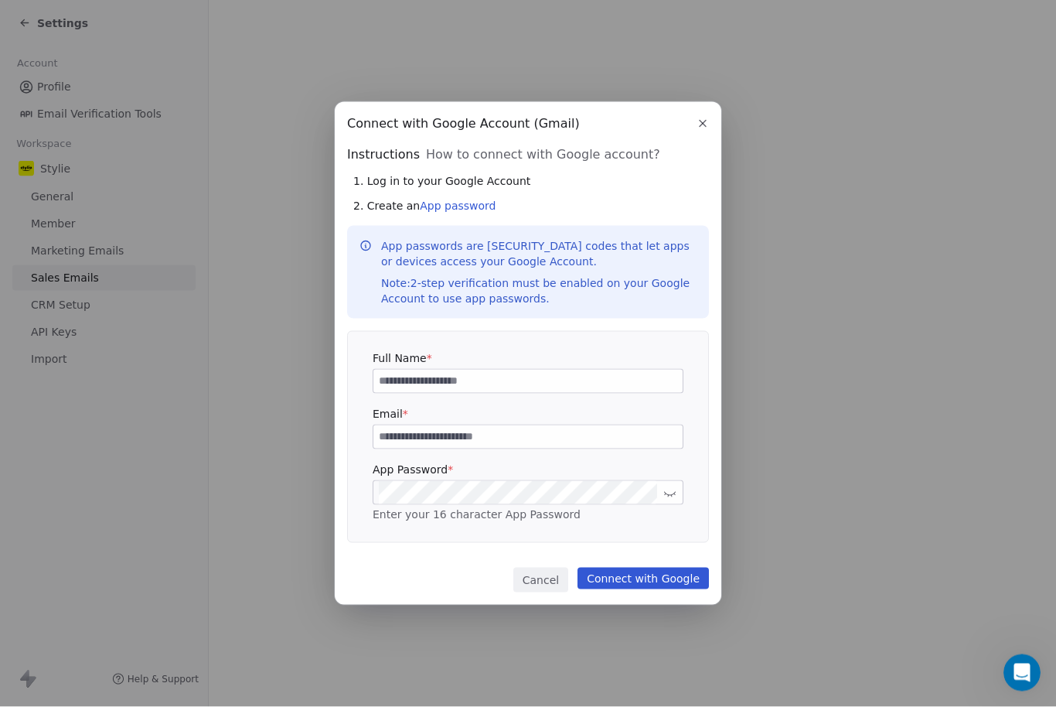
click at [703, 122] on icon "button" at bounding box center [703, 124] width 12 height 12
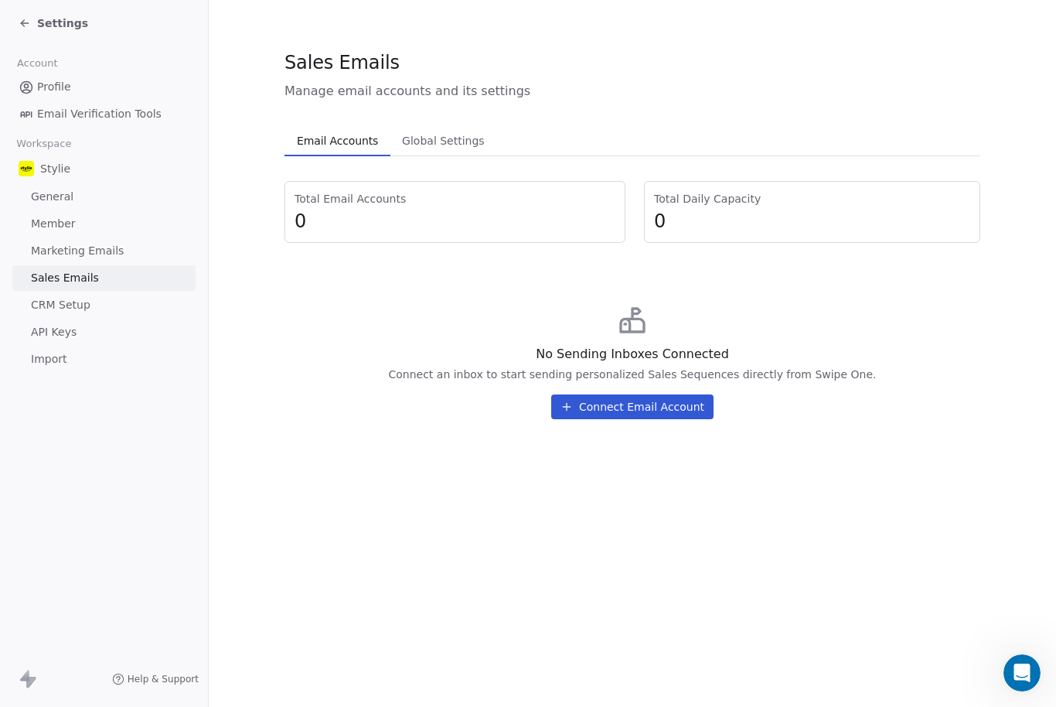
click at [62, 243] on span "Marketing Emails" at bounding box center [77, 251] width 93 height 16
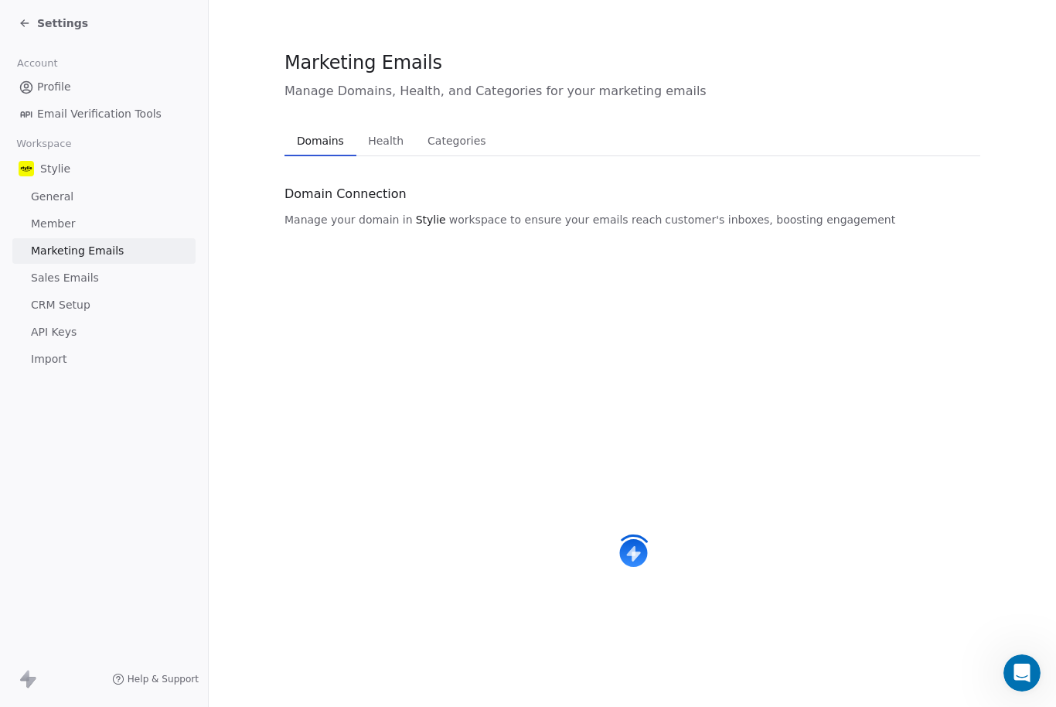
click at [65, 211] on link "Member" at bounding box center [103, 224] width 183 height 26
